Goal: Browse casually: Explore the website without a specific task or goal

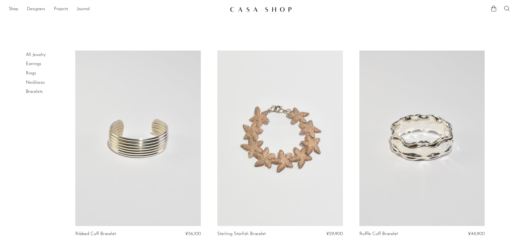
click at [263, 8] on img at bounding box center [261, 9] width 62 height 5
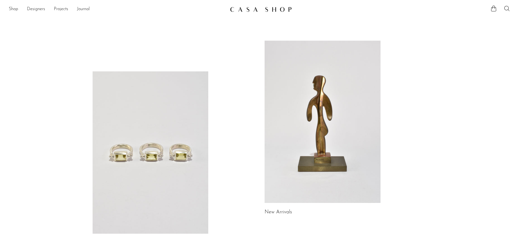
click at [322, 78] on link at bounding box center [322, 122] width 116 height 162
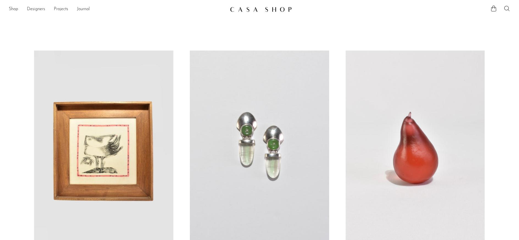
scroll to position [62, 0]
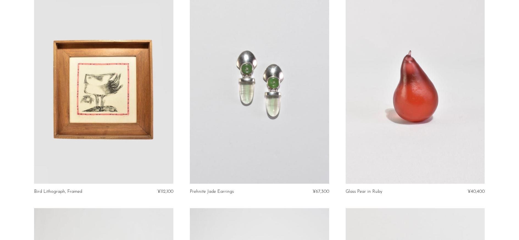
click at [179, 197] on article "Bird Lithograph, Framed ¥112,100" at bounding box center [104, 98] width 156 height 219
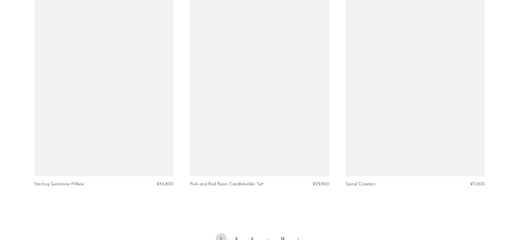
scroll to position [2502, 0]
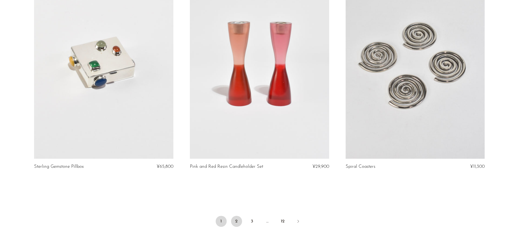
click at [234, 218] on link "2" at bounding box center [236, 221] width 11 height 11
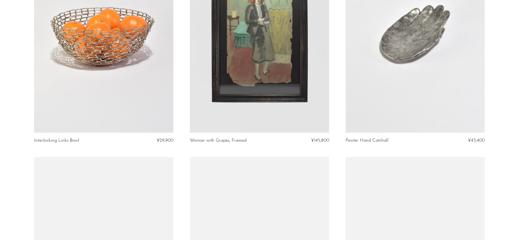
scroll to position [1890, 0]
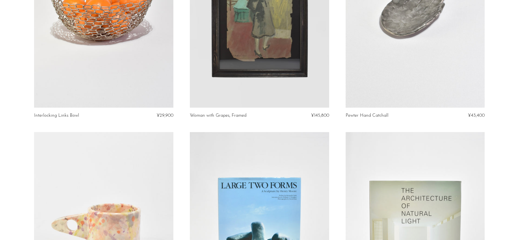
click at [186, 118] on article "Woman with Grapes, Framed ¥145,800" at bounding box center [260, 22] width 156 height 219
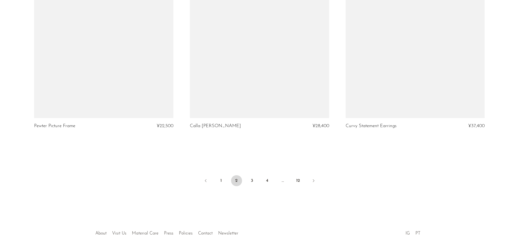
scroll to position [2567, 0]
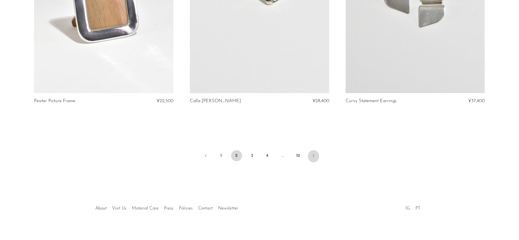
click at [315, 155] on link "Next" at bounding box center [313, 156] width 11 height 12
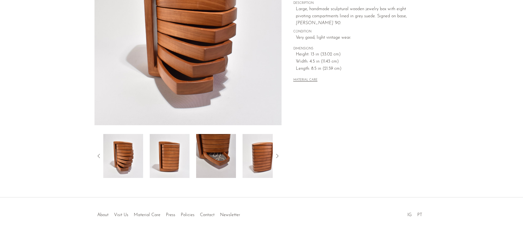
scroll to position [110, 0]
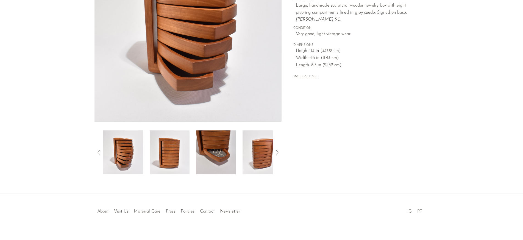
click at [231, 146] on img at bounding box center [216, 152] width 40 height 44
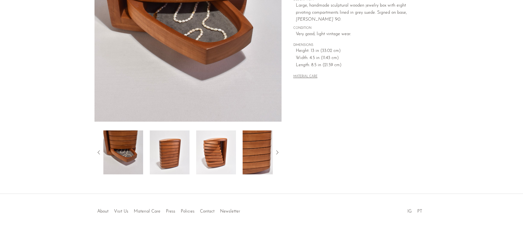
scroll to position [37, 0]
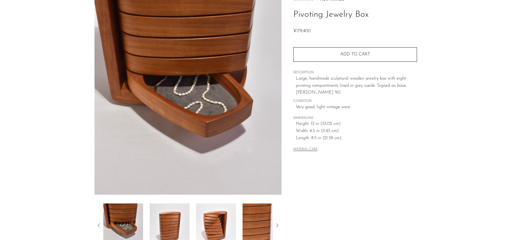
click at [275, 225] on icon at bounding box center [277, 225] width 7 height 7
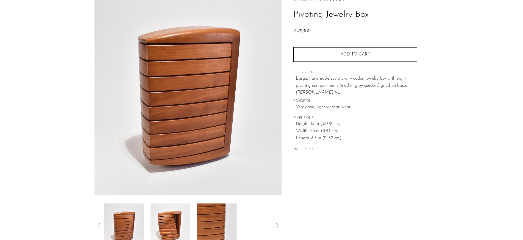
click at [275, 225] on icon at bounding box center [277, 225] width 7 height 7
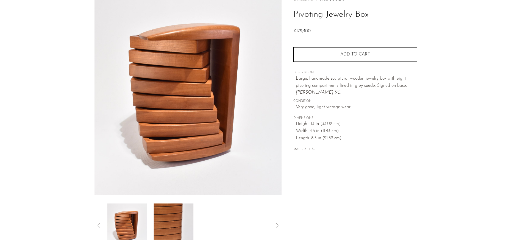
click at [275, 225] on icon at bounding box center [277, 225] width 7 height 7
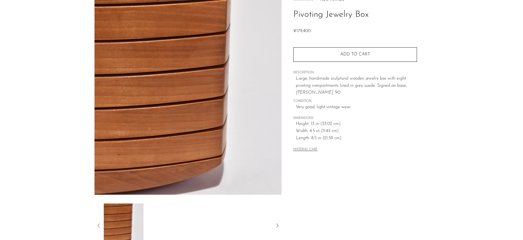
scroll to position [0, 0]
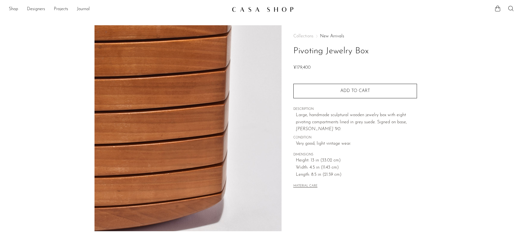
drag, startPoint x: 369, startPoint y: 46, endPoint x: 292, endPoint y: 51, distance: 76.2
click at [292, 51] on div "Collections New Arrivals Pivoting Jewelry Box ¥179,400 Quantity 1 Add to cart" at bounding box center [355, 154] width 147 height 259
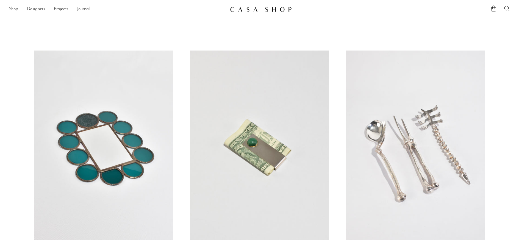
click at [268, 6] on link at bounding box center [259, 9] width 59 height 10
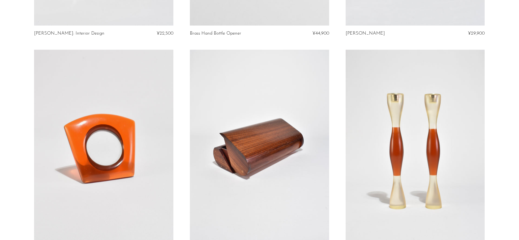
scroll to position [2526, 0]
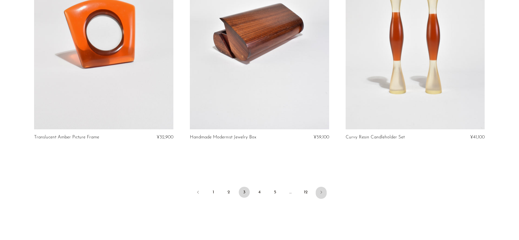
click at [324, 193] on link "Next" at bounding box center [321, 193] width 11 height 12
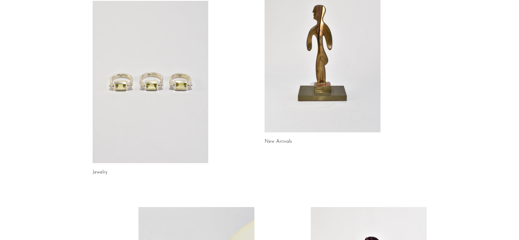
scroll to position [1, 0]
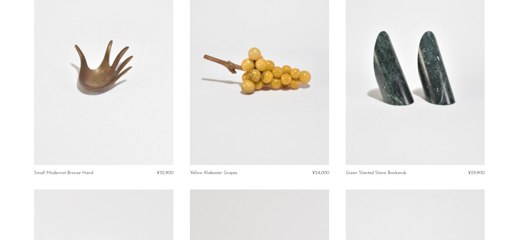
scroll to position [527, 0]
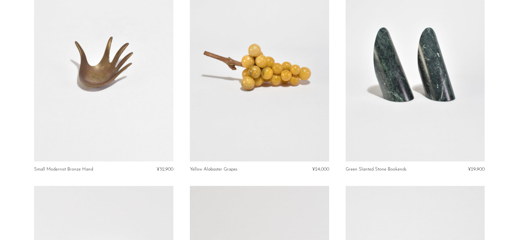
click at [313, 99] on link at bounding box center [259, 64] width 139 height 195
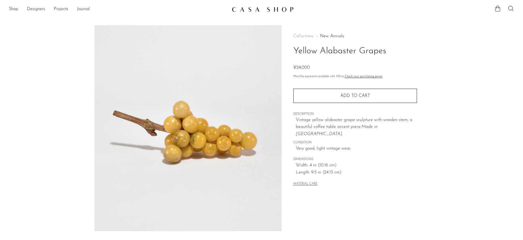
drag, startPoint x: 322, startPoint y: 51, endPoint x: 363, endPoint y: 53, distance: 40.7
click at [363, 53] on h1 "Yellow Alabaster Grapes" at bounding box center [355, 51] width 124 height 14
drag, startPoint x: 321, startPoint y: 53, endPoint x: 383, endPoint y: 52, distance: 62.1
click at [383, 52] on h1 "Yellow Alabaster Grapes" at bounding box center [355, 51] width 124 height 14
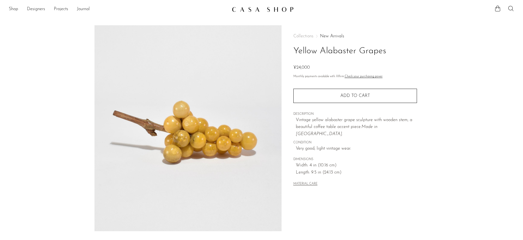
click at [386, 52] on h1 "Yellow Alabaster Grapes" at bounding box center [355, 51] width 124 height 14
drag, startPoint x: 317, startPoint y: 49, endPoint x: 385, endPoint y: 50, distance: 67.9
click at [385, 50] on h1 "Yellow Alabaster Grapes" at bounding box center [355, 51] width 124 height 14
